Goal: Task Accomplishment & Management: Check status

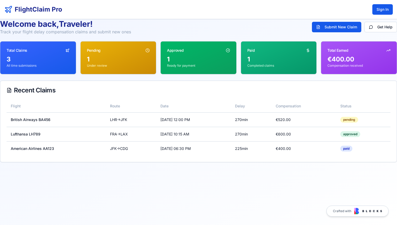
click at [78, 31] on p "Track your flight delay compensation claims and submit new ones" at bounding box center [65, 32] width 131 height 6
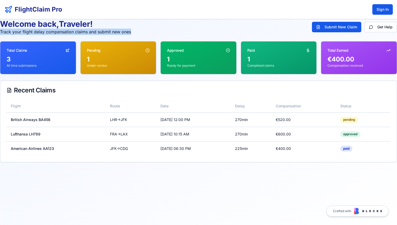
click at [78, 31] on p "Track your flight delay compensation claims and submit new ones" at bounding box center [65, 32] width 131 height 6
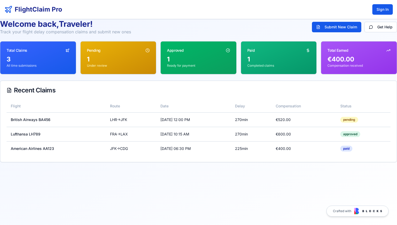
click at [76, 27] on h1 "Welcome back, Traveler !" at bounding box center [65, 23] width 131 height 9
